Goal: Navigation & Orientation: Find specific page/section

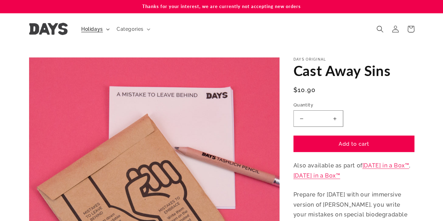
click at [106, 29] on icon at bounding box center [108, 29] width 4 height 2
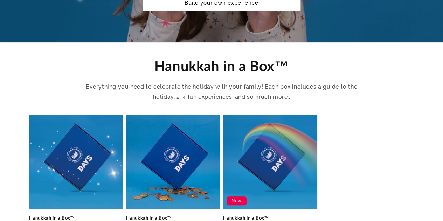
scroll to position [245, 0]
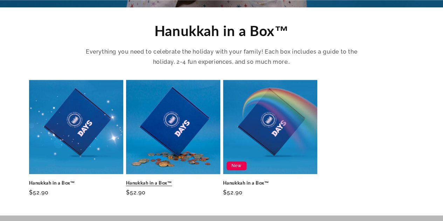
click at [170, 180] on link "Hanukkah in a Box™" at bounding box center [173, 183] width 94 height 6
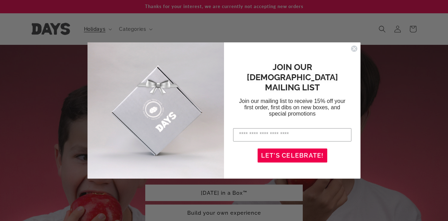
click at [356, 48] on circle "Close dialog" at bounding box center [354, 48] width 7 height 7
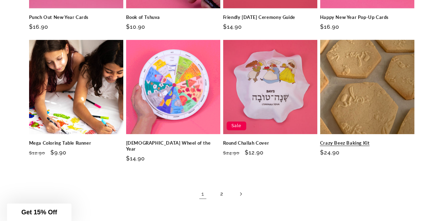
scroll to position [1085, 0]
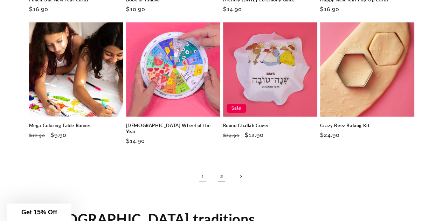
click at [222, 169] on link "2" at bounding box center [221, 176] width 15 height 15
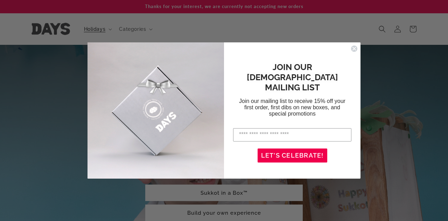
click at [354, 45] on circle "Close dialog" at bounding box center [354, 48] width 7 height 7
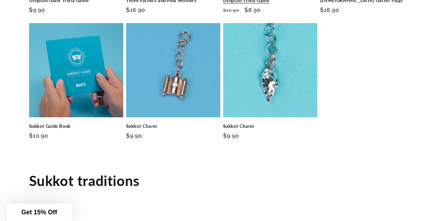
scroll to position [1085, 0]
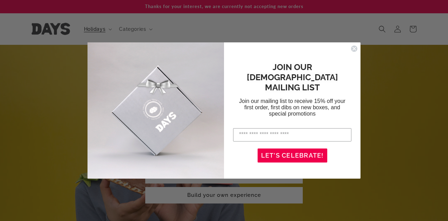
click at [355, 48] on icon "Close dialog" at bounding box center [354, 48] width 7 height 7
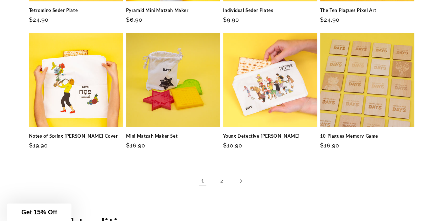
scroll to position [1155, 0]
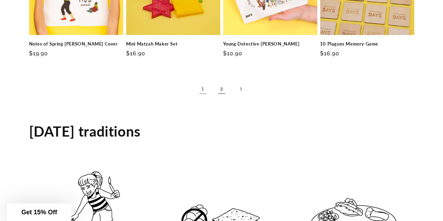
click at [224, 85] on link "2" at bounding box center [221, 88] width 15 height 15
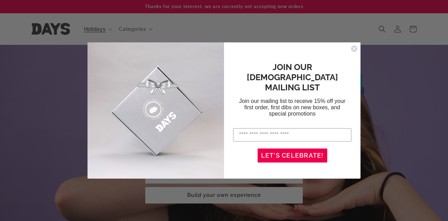
click at [352, 44] on form "JOIN OUR [DEMOGRAPHIC_DATA] MAILING LIST Join our mailing list to receive 15% o…" at bounding box center [224, 110] width 273 height 137
click at [352, 46] on circle "Close dialog" at bounding box center [354, 48] width 7 height 7
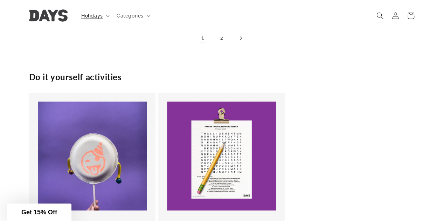
scroll to position [1155, 0]
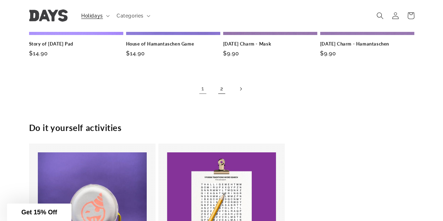
click at [219, 89] on link "2" at bounding box center [221, 88] width 15 height 15
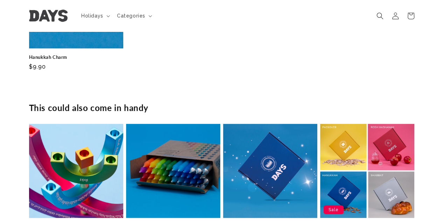
scroll to position [1925, 0]
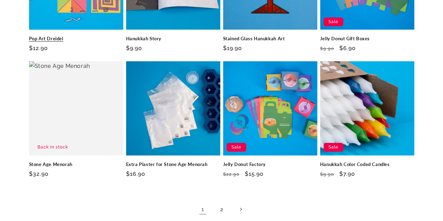
scroll to position [1050, 0]
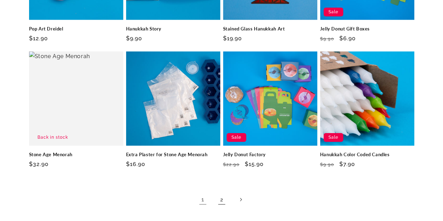
click at [219, 192] on link "2" at bounding box center [221, 199] width 15 height 15
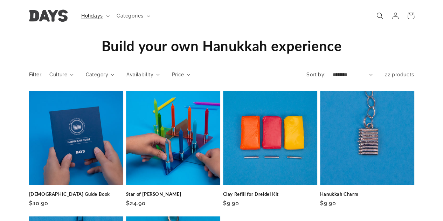
scroll to position [630, 0]
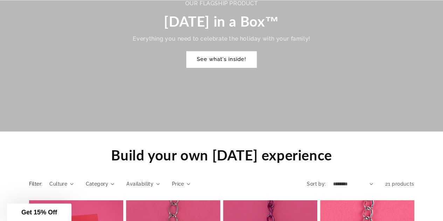
scroll to position [735, 0]
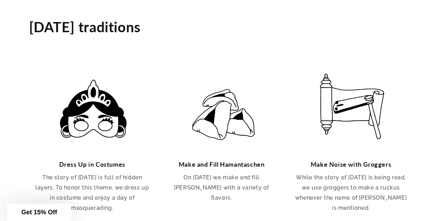
scroll to position [1120, 0]
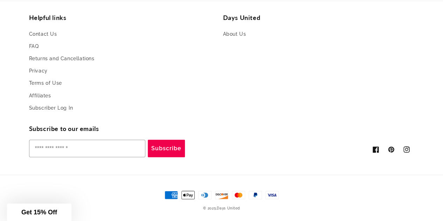
scroll to position [1306, 0]
